Goal: Task Accomplishment & Management: Use online tool/utility

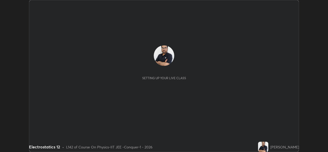
scroll to position [152, 328]
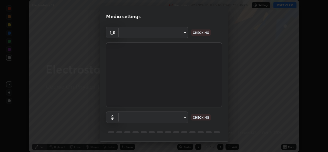
type input "162a4bef6d5de59660943d10e2777e2613c591b7fe343c7323db06c6e3c7e835"
click at [168, 116] on body "Erase all Electrostatics 12 Recording WAS SCHEDULED TO START AT 4:45 PM Setting…" at bounding box center [164, 76] width 328 height 152
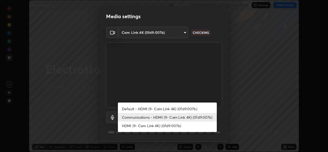
click at [163, 109] on li "Default - HDMI (9- Cam Link 4K) (0fd9:007b)" at bounding box center [167, 109] width 99 height 8
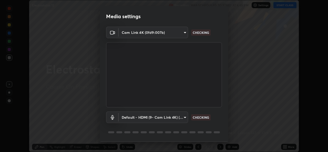
click at [163, 117] on li "Communications - HDMI (9- Cam Link 4K) (0fd9:007b)" at bounding box center [155, 117] width 74 height 5
type input "communications"
click at [182, 116] on body "Erase all Electrostatics 12 Recording WAS SCHEDULED TO START AT 4:45 PM Setting…" at bounding box center [164, 76] width 328 height 152
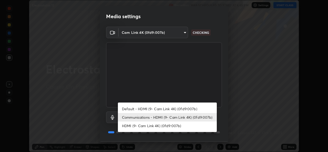
click at [204, 117] on li "Communications - HDMI (9- Cam Link 4K) (0fd9:007b)" at bounding box center [167, 117] width 99 height 8
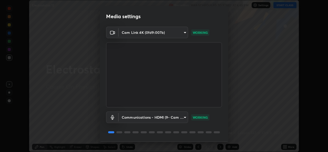
scroll to position [16, 0]
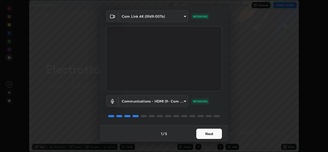
click at [213, 138] on button "Next" at bounding box center [209, 134] width 26 height 10
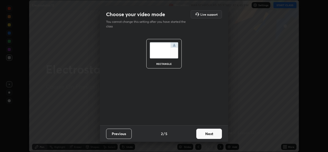
scroll to position [0, 0]
click at [216, 132] on button "Next" at bounding box center [209, 134] width 26 height 10
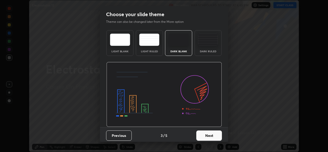
click at [213, 138] on button "Next" at bounding box center [209, 136] width 26 height 10
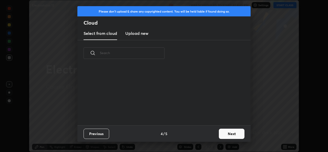
scroll to position [59, 165]
click at [229, 135] on button "Next" at bounding box center [232, 134] width 26 height 10
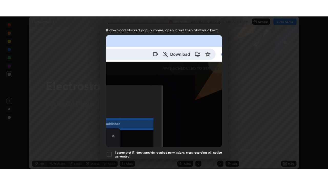
scroll to position [121, 0]
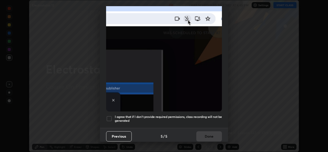
click at [215, 118] on h5 "I agree that if I don't provide required permissions, class recording will not …" at bounding box center [168, 119] width 107 height 8
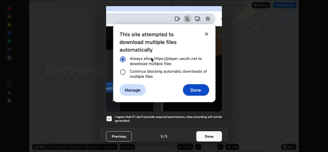
click at [211, 134] on button "Done" at bounding box center [209, 136] width 26 height 10
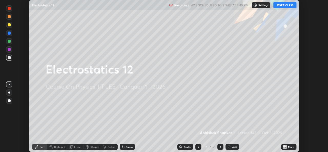
click at [284, 4] on button "START CLASS" at bounding box center [285, 5] width 23 height 6
click at [286, 148] on icon at bounding box center [285, 147] width 1 height 1
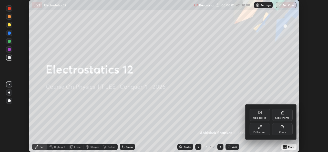
click at [259, 128] on icon at bounding box center [258, 127] width 1 height 1
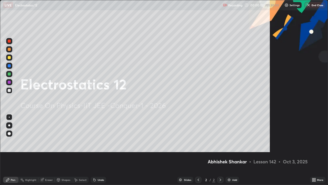
scroll to position [185, 328]
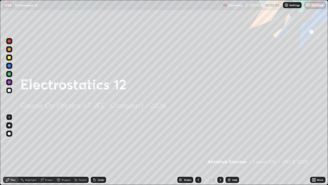
click at [229, 152] on img at bounding box center [229, 179] width 4 height 4
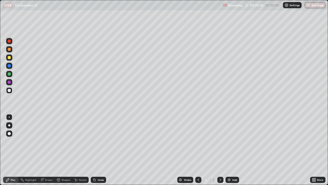
click at [11, 60] on div at bounding box center [9, 57] width 6 height 6
click at [9, 90] on div at bounding box center [9, 90] width 3 height 3
click at [45, 152] on div "Eraser" at bounding box center [49, 179] width 8 height 3
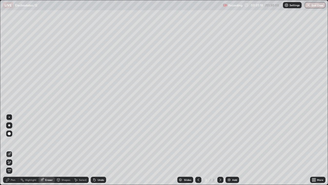
click at [12, 152] on div "Pen" at bounding box center [13, 179] width 5 height 3
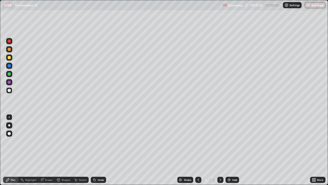
click at [98, 152] on div "Undo" at bounding box center [101, 179] width 6 height 3
click at [9, 60] on div at bounding box center [9, 57] width 6 height 6
click at [10, 89] on div at bounding box center [9, 90] width 3 height 3
click at [10, 58] on div at bounding box center [9, 57] width 3 height 3
click at [98, 152] on div "Undo" at bounding box center [101, 179] width 6 height 3
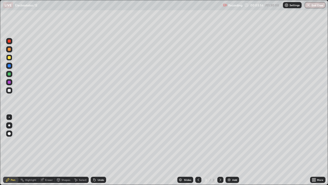
click at [100, 152] on div "Undo" at bounding box center [98, 179] width 15 height 6
click at [67, 152] on div "Shapes" at bounding box center [66, 179] width 9 height 3
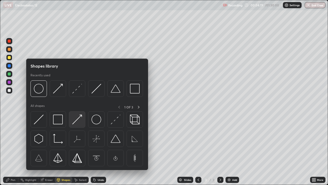
click at [76, 121] on img at bounding box center [77, 119] width 10 height 10
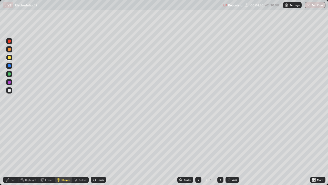
click at [11, 89] on div at bounding box center [9, 90] width 6 height 6
click at [12, 152] on div "Pen" at bounding box center [13, 179] width 5 height 3
click at [234, 152] on div "Add" at bounding box center [234, 179] width 5 height 3
click at [195, 152] on div at bounding box center [198, 179] width 6 height 6
click at [218, 152] on div at bounding box center [220, 179] width 6 height 6
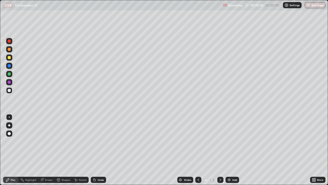
click at [9, 91] on div at bounding box center [9, 90] width 3 height 3
click at [98, 152] on div "Undo" at bounding box center [98, 179] width 15 height 6
click at [231, 152] on img at bounding box center [229, 179] width 4 height 4
click at [10, 57] on div at bounding box center [9, 57] width 3 height 3
click at [9, 74] on div at bounding box center [9, 73] width 3 height 3
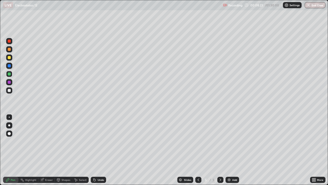
click at [11, 92] on div at bounding box center [9, 90] width 6 height 6
click at [63, 152] on div "Shapes" at bounding box center [63, 179] width 17 height 6
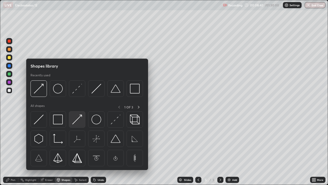
click at [79, 124] on img at bounding box center [77, 119] width 10 height 10
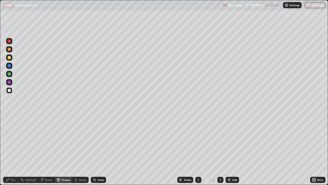
click at [14, 152] on div "Pen" at bounding box center [10, 179] width 15 height 6
click at [11, 74] on div at bounding box center [9, 73] width 3 height 3
click at [48, 152] on div "Eraser" at bounding box center [49, 179] width 8 height 3
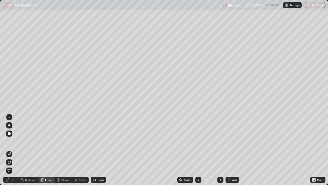
click at [10, 152] on div at bounding box center [9, 162] width 6 height 6
click at [13, 152] on div "Pen" at bounding box center [13, 179] width 5 height 3
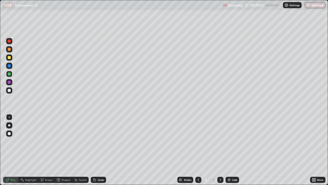
click at [47, 152] on div "Eraser" at bounding box center [49, 179] width 8 height 3
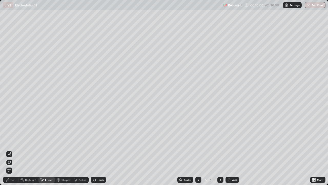
click at [9, 152] on icon at bounding box center [9, 153] width 3 height 3
click at [16, 152] on div "Pen" at bounding box center [10, 179] width 15 height 6
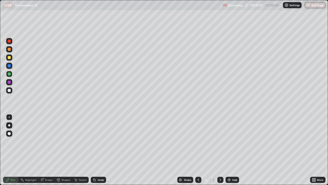
click at [12, 90] on div at bounding box center [9, 90] width 6 height 6
click at [103, 152] on div "Undo" at bounding box center [101, 179] width 6 height 3
click at [235, 152] on div "Add" at bounding box center [234, 179] width 5 height 3
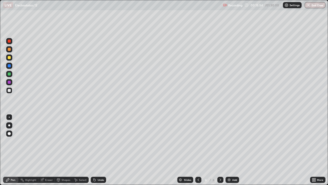
click at [11, 58] on div at bounding box center [9, 57] width 6 height 6
click at [98, 152] on div "Undo" at bounding box center [101, 179] width 6 height 3
click at [97, 152] on div "Undo" at bounding box center [98, 179] width 15 height 6
click at [11, 87] on div at bounding box center [9, 90] width 6 height 6
click at [101, 152] on div "Undo" at bounding box center [101, 179] width 6 height 3
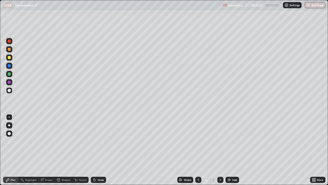
click at [66, 152] on div "Shapes" at bounding box center [66, 179] width 9 height 3
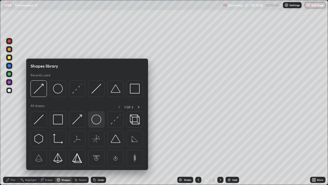
click at [97, 122] on img at bounding box center [97, 119] width 10 height 10
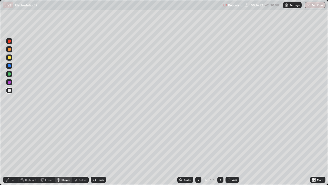
click at [15, 152] on div "Pen" at bounding box center [10, 179] width 15 height 6
click at [9, 74] on div at bounding box center [9, 73] width 3 height 3
click at [9, 57] on div at bounding box center [9, 57] width 3 height 3
click at [198, 152] on icon at bounding box center [199, 179] width 2 height 3
click at [221, 152] on icon at bounding box center [220, 179] width 4 height 4
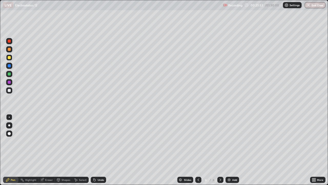
click at [10, 91] on div at bounding box center [9, 90] width 3 height 3
click at [9, 91] on div at bounding box center [9, 90] width 3 height 3
click at [49, 152] on div "Eraser" at bounding box center [46, 179] width 16 height 6
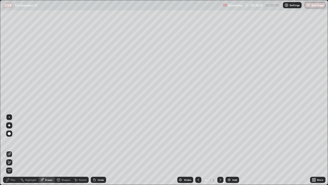
click at [13, 152] on div "Pen" at bounding box center [13, 179] width 5 height 3
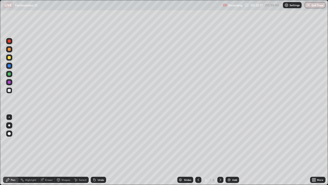
click at [96, 152] on div "Undo" at bounding box center [98, 179] width 15 height 6
click at [231, 152] on div "Add" at bounding box center [233, 179] width 14 height 6
click at [8, 58] on div at bounding box center [9, 57] width 3 height 3
click at [63, 152] on div "Shapes" at bounding box center [63, 179] width 17 height 6
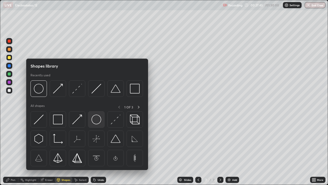
click at [96, 121] on img at bounding box center [97, 119] width 10 height 10
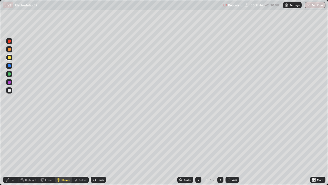
click at [9, 75] on div at bounding box center [9, 73] width 3 height 3
click at [14, 152] on div "Pen" at bounding box center [13, 179] width 5 height 3
click at [11, 90] on div at bounding box center [9, 90] width 6 height 6
click at [62, 152] on div "Shapes" at bounding box center [66, 179] width 9 height 3
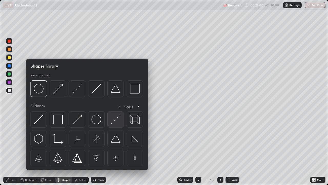
click at [115, 117] on img at bounding box center [116, 119] width 10 height 10
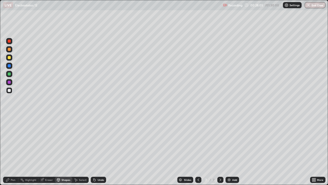
click at [12, 152] on div "Pen" at bounding box center [13, 179] width 5 height 3
click at [96, 152] on div "Undo" at bounding box center [98, 179] width 15 height 6
click at [10, 58] on div at bounding box center [9, 57] width 3 height 3
click at [9, 90] on div at bounding box center [9, 90] width 3 height 3
click at [98, 152] on div "Undo" at bounding box center [98, 179] width 15 height 6
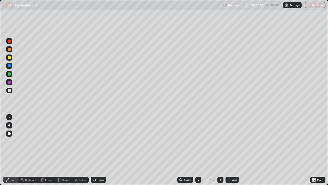
click at [99, 152] on div "Undo" at bounding box center [101, 179] width 6 height 3
click at [236, 152] on div "Add" at bounding box center [234, 179] width 5 height 3
click at [9, 58] on div at bounding box center [9, 57] width 3 height 3
click at [99, 152] on div "Undo" at bounding box center [101, 179] width 6 height 3
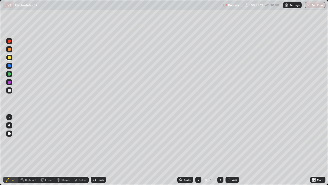
click at [63, 152] on div "Shapes" at bounding box center [66, 179] width 9 height 3
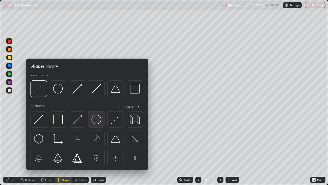
click at [97, 122] on img at bounding box center [97, 119] width 10 height 10
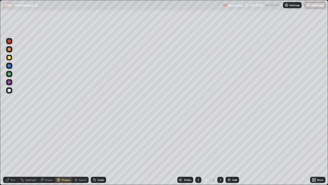
click at [9, 73] on div at bounding box center [9, 73] width 3 height 3
click at [64, 152] on div "Shapes" at bounding box center [66, 179] width 9 height 3
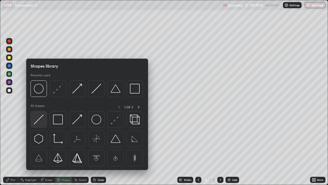
click at [44, 125] on div at bounding box center [39, 119] width 16 height 16
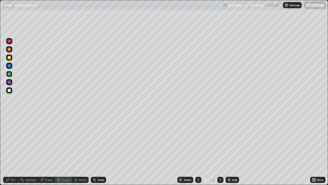
click at [11, 90] on div at bounding box center [9, 90] width 6 height 6
click at [13, 152] on div "Pen" at bounding box center [13, 179] width 5 height 3
click at [81, 152] on div "Select" at bounding box center [83, 179] width 8 height 3
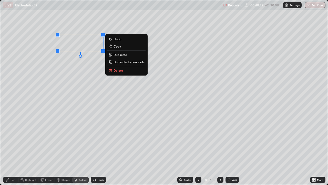
click at [117, 69] on p "Delete" at bounding box center [118, 70] width 9 height 4
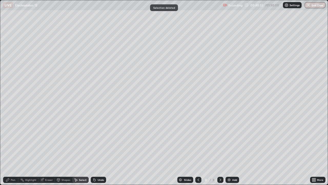
click at [10, 152] on div "Pen" at bounding box center [10, 179] width 15 height 6
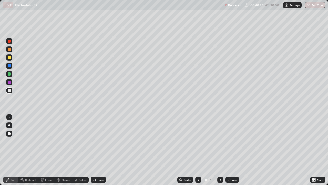
click at [10, 57] on div at bounding box center [9, 57] width 3 height 3
click at [98, 152] on div "Undo" at bounding box center [101, 179] width 6 height 3
click at [99, 152] on div "Undo" at bounding box center [101, 179] width 6 height 3
click at [188, 152] on div "Slides" at bounding box center [187, 179] width 7 height 3
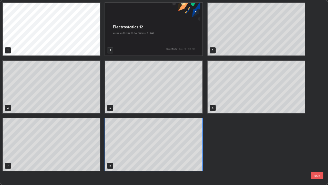
scroll to position [183, 325]
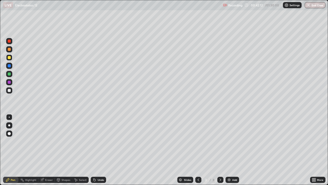
click at [185, 152] on div "Slides" at bounding box center [187, 179] width 7 height 3
click at [98, 152] on div "Undo" at bounding box center [98, 179] width 15 height 6
click at [97, 152] on div "Undo" at bounding box center [98, 179] width 15 height 6
click at [233, 152] on div "Add" at bounding box center [234, 179] width 5 height 3
click at [12, 57] on div at bounding box center [9, 57] width 6 height 6
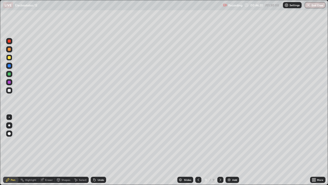
click at [11, 91] on div at bounding box center [9, 90] width 3 height 3
click at [64, 152] on div "Shapes" at bounding box center [63, 179] width 17 height 6
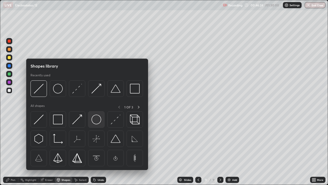
click at [94, 121] on img at bounding box center [97, 119] width 10 height 10
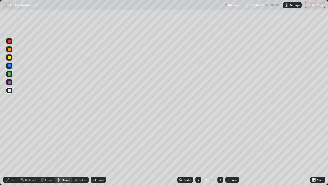
click at [84, 152] on div "Select" at bounding box center [83, 179] width 8 height 3
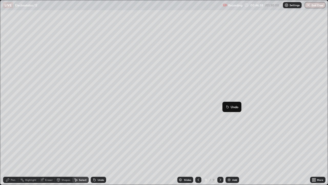
click at [246, 152] on div "0 ° Undo Copy Duplicate Duplicate to new slide Delete" at bounding box center [164, 92] width 328 height 184
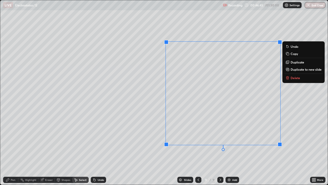
click at [187, 152] on div "0 ° Undo Copy Duplicate Duplicate to new slide Delete" at bounding box center [164, 92] width 328 height 184
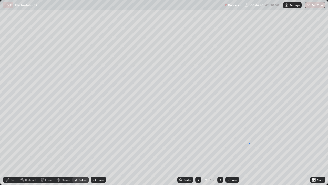
click at [250, 143] on div "0 ° Undo Copy Duplicate Duplicate to new slide Delete" at bounding box center [164, 92] width 328 height 184
click at [68, 152] on div "Shapes" at bounding box center [66, 179] width 9 height 3
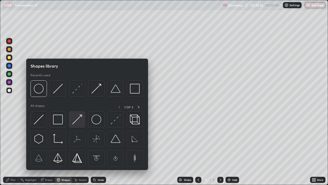
click at [82, 121] on img at bounding box center [77, 119] width 10 height 10
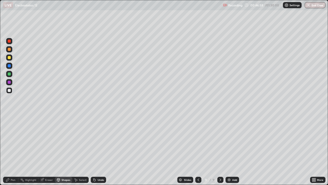
click at [12, 152] on div "Pen" at bounding box center [10, 179] width 15 height 6
click at [11, 74] on div at bounding box center [9, 74] width 6 height 6
click at [8, 58] on div at bounding box center [9, 57] width 3 height 3
click at [12, 66] on div at bounding box center [9, 66] width 6 height 6
click at [79, 152] on div "Select" at bounding box center [83, 179] width 8 height 3
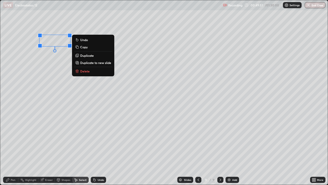
click at [15, 152] on div "Pen" at bounding box center [13, 179] width 5 height 3
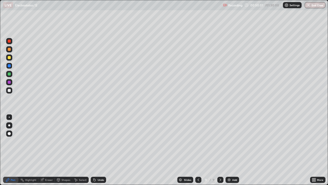
click at [10, 91] on div at bounding box center [9, 90] width 3 height 3
click at [96, 152] on div "Undo" at bounding box center [98, 179] width 15 height 6
click at [9, 90] on div at bounding box center [9, 90] width 3 height 3
click at [99, 152] on div "Undo" at bounding box center [101, 179] width 6 height 3
click at [10, 64] on div at bounding box center [9, 65] width 3 height 3
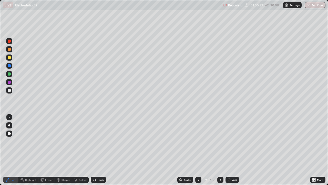
click at [10, 60] on div at bounding box center [9, 57] width 6 height 6
click at [232, 152] on div "Add" at bounding box center [233, 179] width 14 height 6
click at [198, 152] on icon at bounding box center [198, 179] width 4 height 4
click at [222, 152] on div at bounding box center [220, 179] width 6 height 6
click at [10, 90] on div at bounding box center [9, 90] width 3 height 3
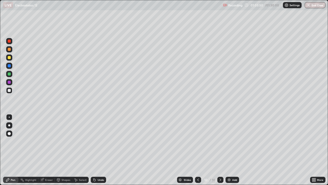
click at [66, 152] on div "Shapes" at bounding box center [66, 179] width 9 height 3
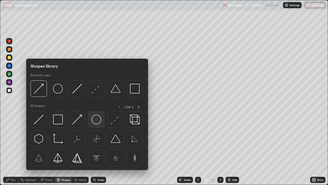
click at [95, 120] on img at bounding box center [97, 119] width 10 height 10
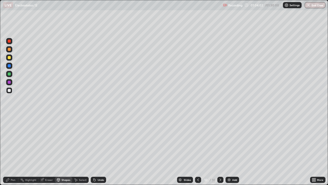
click at [15, 152] on div "Pen" at bounding box center [13, 179] width 5 height 3
click at [96, 152] on div "Undo" at bounding box center [98, 179] width 15 height 6
click at [97, 152] on div "Undo" at bounding box center [98, 179] width 15 height 6
click at [10, 57] on div at bounding box center [9, 57] width 3 height 3
click at [8, 74] on div at bounding box center [9, 73] width 3 height 3
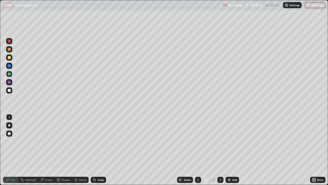
click at [102, 152] on div "Undo" at bounding box center [101, 179] width 6 height 3
click at [100, 152] on div "Undo" at bounding box center [98, 179] width 15 height 6
click at [101, 152] on div "Undo" at bounding box center [98, 179] width 15 height 6
click at [11, 90] on div at bounding box center [9, 90] width 3 height 3
click at [232, 152] on div "Add" at bounding box center [234, 179] width 5 height 3
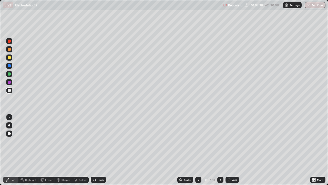
click at [10, 89] on div at bounding box center [9, 90] width 3 height 3
click at [10, 58] on div at bounding box center [9, 57] width 3 height 3
click at [9, 91] on div at bounding box center [9, 90] width 3 height 3
click at [10, 131] on div at bounding box center [9, 133] width 6 height 6
click at [9, 117] on div at bounding box center [9, 116] width 1 height 1
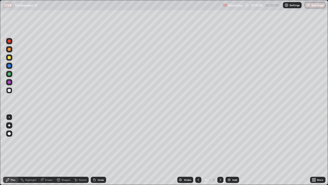
click at [100, 152] on div "Undo" at bounding box center [101, 179] width 6 height 3
click at [101, 152] on div "Undo" at bounding box center [101, 179] width 6 height 3
click at [99, 152] on div "Undo" at bounding box center [98, 179] width 15 height 6
click at [229, 152] on img at bounding box center [229, 179] width 4 height 4
click at [67, 152] on div "Shapes" at bounding box center [66, 179] width 9 height 3
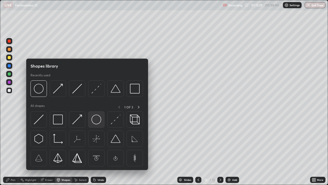
click at [101, 125] on div at bounding box center [96, 119] width 16 height 16
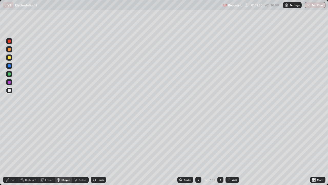
click at [11, 58] on div at bounding box center [9, 57] width 6 height 6
click at [64, 152] on div "Shapes" at bounding box center [66, 179] width 9 height 3
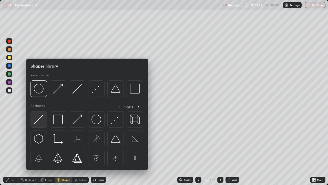
click at [45, 123] on div at bounding box center [39, 119] width 16 height 16
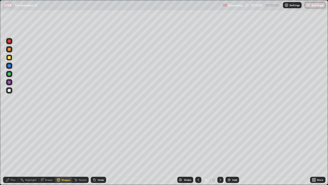
click at [11, 152] on div "Pen" at bounding box center [10, 179] width 15 height 6
click at [46, 152] on div "Eraser" at bounding box center [46, 179] width 16 height 6
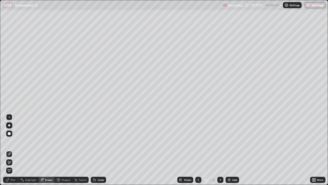
click at [14, 152] on div "Pen" at bounding box center [13, 179] width 5 height 3
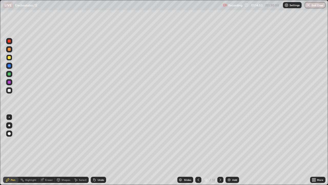
click at [101, 152] on div "Undo" at bounding box center [98, 179] width 15 height 6
click at [94, 152] on icon at bounding box center [94, 178] width 1 height 1
click at [101, 152] on div "Undo" at bounding box center [101, 179] width 6 height 3
click at [234, 152] on div "Add" at bounding box center [233, 179] width 14 height 6
click at [102, 152] on div "Undo" at bounding box center [101, 179] width 6 height 3
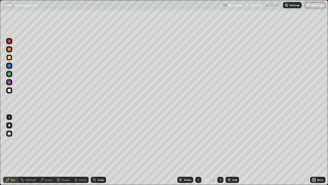
click at [102, 152] on div "Undo" at bounding box center [101, 179] width 6 height 3
click at [12, 89] on div at bounding box center [9, 90] width 6 height 6
click at [9, 90] on div at bounding box center [9, 90] width 3 height 3
click at [10, 60] on div at bounding box center [9, 57] width 6 height 6
click at [100, 152] on div "Undo" at bounding box center [101, 179] width 6 height 3
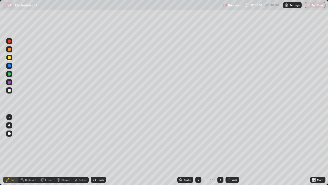
click at [8, 73] on div at bounding box center [9, 73] width 3 height 3
click at [11, 57] on div at bounding box center [9, 57] width 6 height 6
click at [10, 91] on div at bounding box center [9, 90] width 3 height 3
click at [11, 74] on div at bounding box center [9, 73] width 3 height 3
click at [99, 152] on div "Undo" at bounding box center [101, 179] width 6 height 3
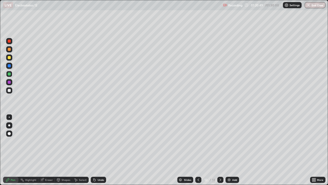
click at [45, 152] on div "Eraser" at bounding box center [49, 179] width 8 height 3
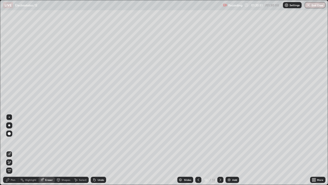
click at [14, 152] on div "Pen" at bounding box center [13, 179] width 5 height 3
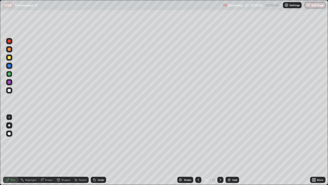
click at [9, 89] on div at bounding box center [9, 90] width 3 height 3
click at [230, 152] on div "Add" at bounding box center [233, 179] width 14 height 6
click at [65, 152] on div "Shapes" at bounding box center [66, 179] width 9 height 3
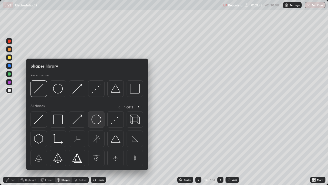
click at [92, 121] on img at bounding box center [97, 119] width 10 height 10
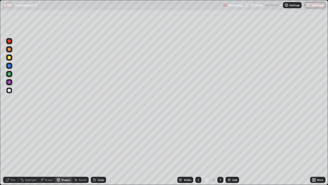
click at [13, 152] on div "Pen" at bounding box center [13, 179] width 5 height 3
click at [66, 152] on div "Shapes" at bounding box center [66, 179] width 9 height 3
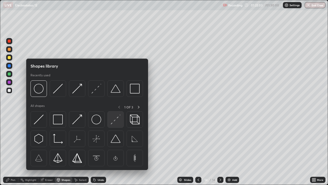
click at [114, 121] on img at bounding box center [116, 119] width 10 height 10
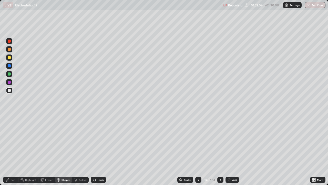
click at [101, 152] on div "Undo" at bounding box center [98, 179] width 15 height 6
click at [65, 152] on div "Shapes" at bounding box center [66, 179] width 9 height 3
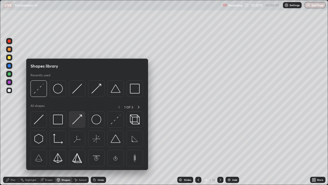
click at [79, 123] on img at bounding box center [77, 119] width 10 height 10
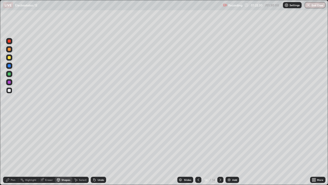
click at [11, 152] on div "Pen" at bounding box center [13, 179] width 5 height 3
click at [12, 58] on div at bounding box center [9, 57] width 6 height 6
click at [99, 152] on div "Undo" at bounding box center [101, 179] width 6 height 3
click at [98, 152] on div "Undo" at bounding box center [101, 179] width 6 height 3
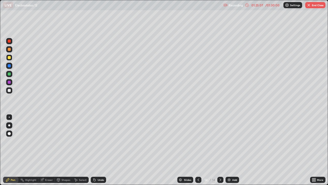
click at [231, 152] on img at bounding box center [229, 179] width 4 height 4
click at [10, 89] on div at bounding box center [9, 90] width 3 height 3
click at [10, 55] on div at bounding box center [9, 57] width 6 height 6
click at [11, 91] on div at bounding box center [9, 90] width 6 height 6
click at [9, 57] on div at bounding box center [9, 57] width 3 height 3
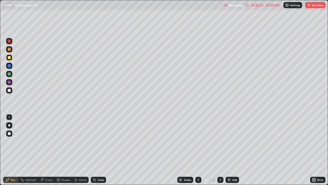
click at [96, 152] on div "Undo" at bounding box center [98, 179] width 15 height 6
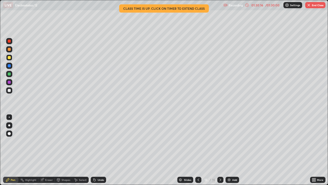
click at [100, 152] on div "Undo" at bounding box center [98, 179] width 15 height 6
click at [47, 152] on div "Eraser" at bounding box center [49, 179] width 8 height 3
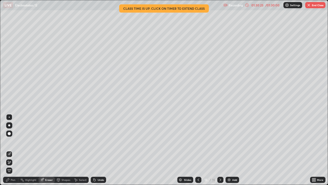
click at [14, 152] on div "Pen" at bounding box center [13, 179] width 5 height 3
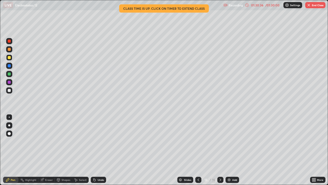
click at [99, 152] on div "Undo" at bounding box center [101, 179] width 6 height 3
click at [314, 6] on button "End Class" at bounding box center [315, 5] width 20 height 6
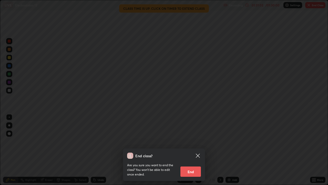
click at [193, 152] on button "End" at bounding box center [191, 171] width 21 height 10
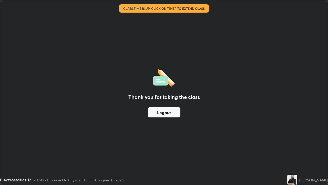
click at [172, 116] on button "Logout" at bounding box center [164, 112] width 33 height 10
